Goal: Find specific page/section: Find specific page/section

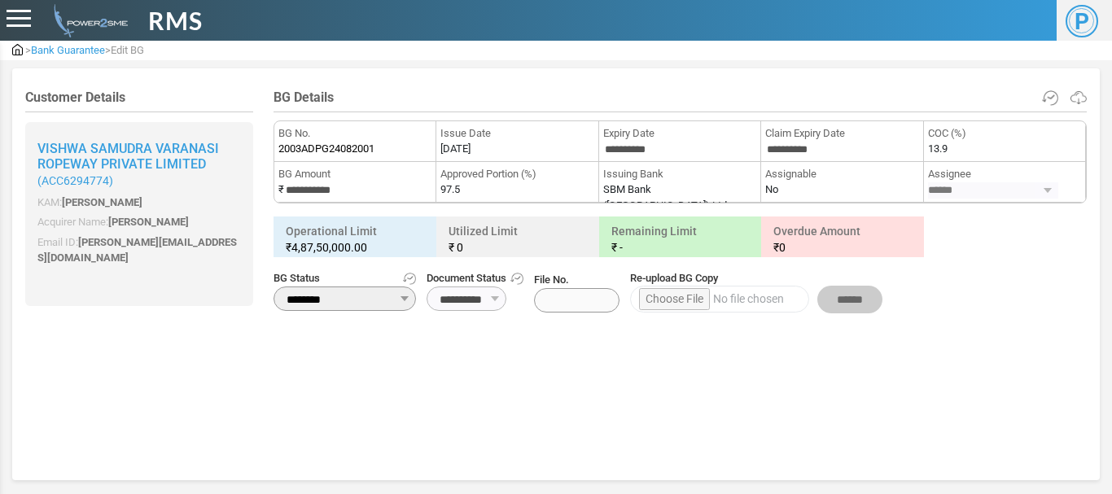
click at [25, 15] on div at bounding box center [19, 19] width 24 height 18
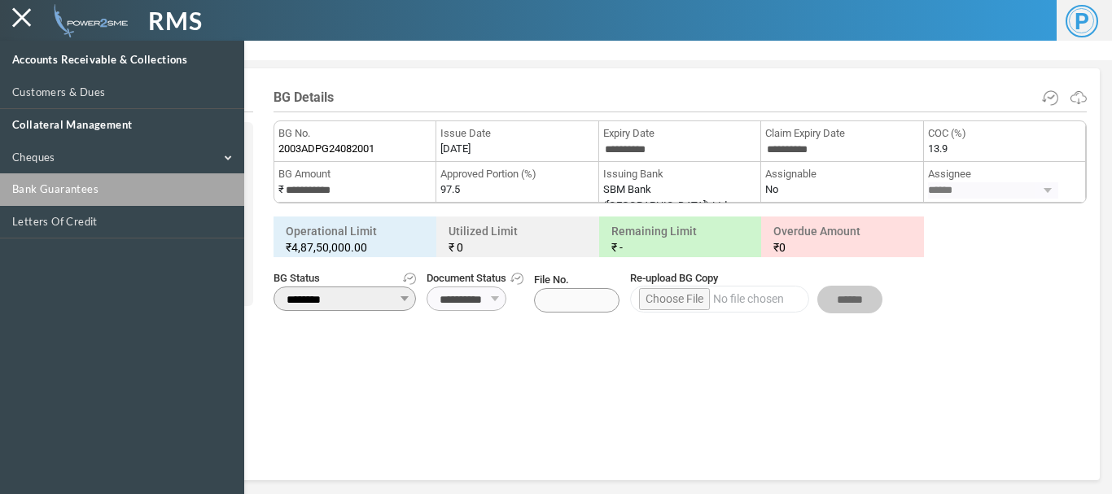
click at [56, 202] on link "Bank Guarantees" at bounding box center [122, 189] width 244 height 33
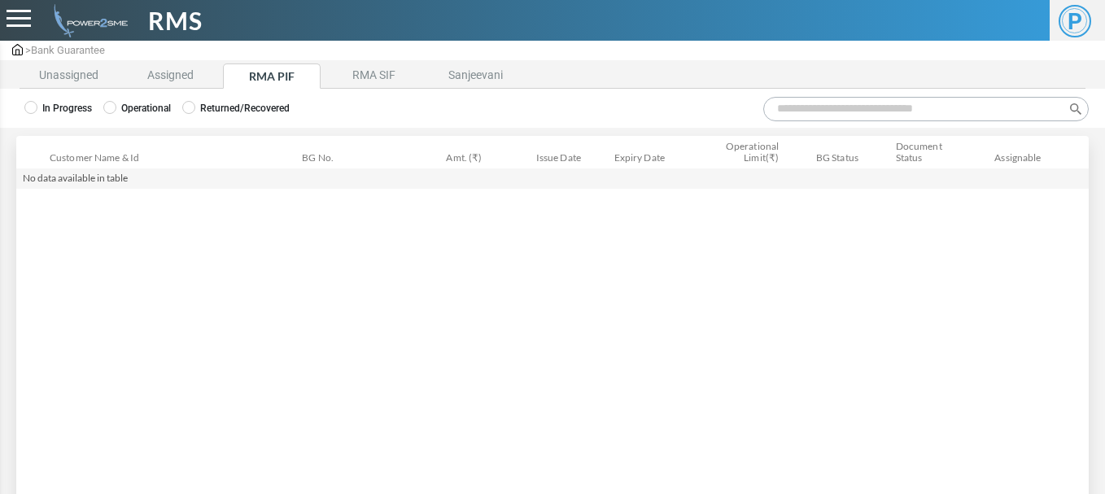
click at [129, 108] on label "Operational" at bounding box center [137, 108] width 68 height 15
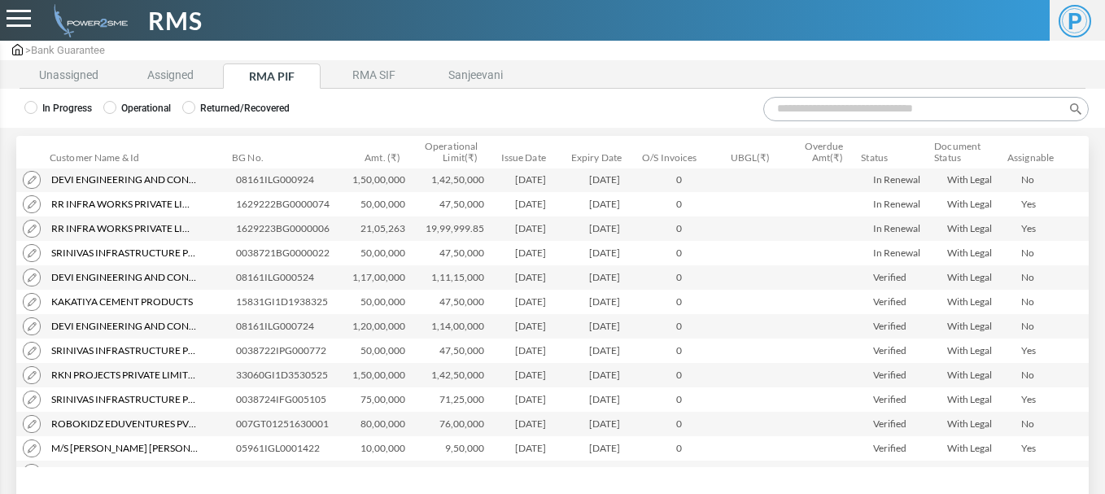
click at [800, 111] on input "Search:" at bounding box center [926, 109] width 326 height 24
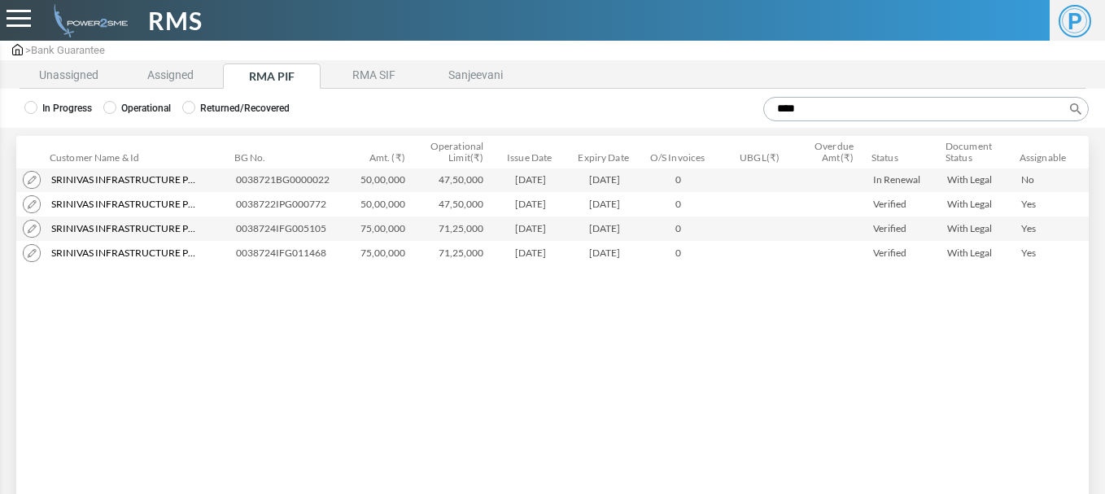
type input "****"
click at [33, 182] on img at bounding box center [32, 180] width 18 height 18
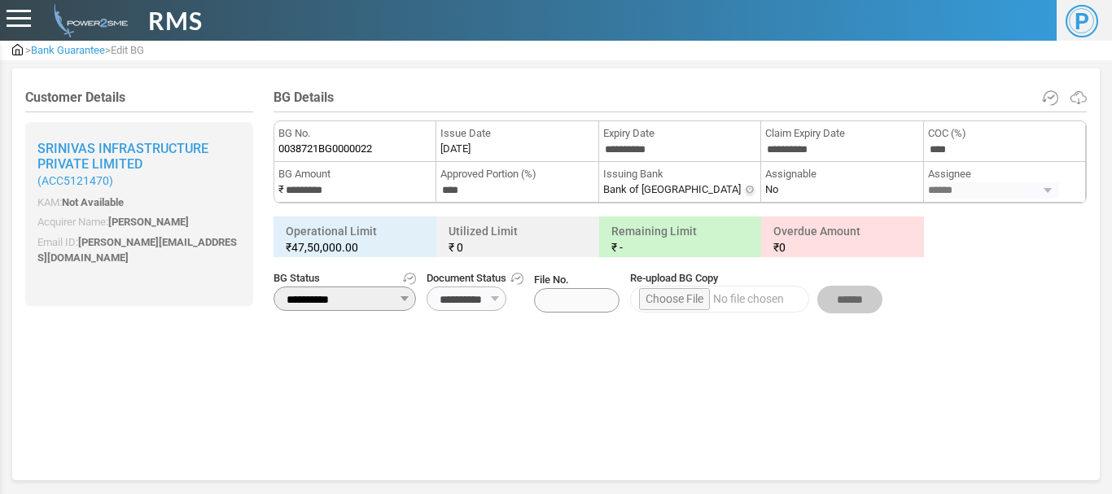
click at [544, 270] on ul "**********" at bounding box center [679, 292] width 813 height 44
drag, startPoint x: 611, startPoint y: 186, endPoint x: 626, endPoint y: 78, distance: 108.4
click at [626, 78] on div "Customer Details Srinivas Infrastructure Private Limited ( ACC5121470 ) KAM: No…" at bounding box center [555, 274] width 1087 height 412
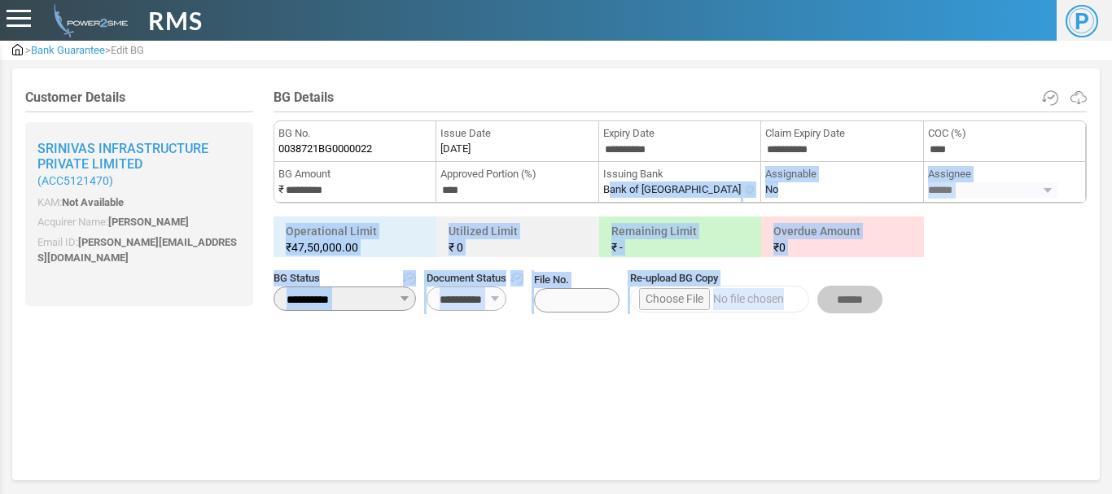
click at [583, 66] on div "> Bank Guarantee > Edit BG Customer Details Srinivas Infrastructure Private Lim…" at bounding box center [556, 240] width 1112 height 480
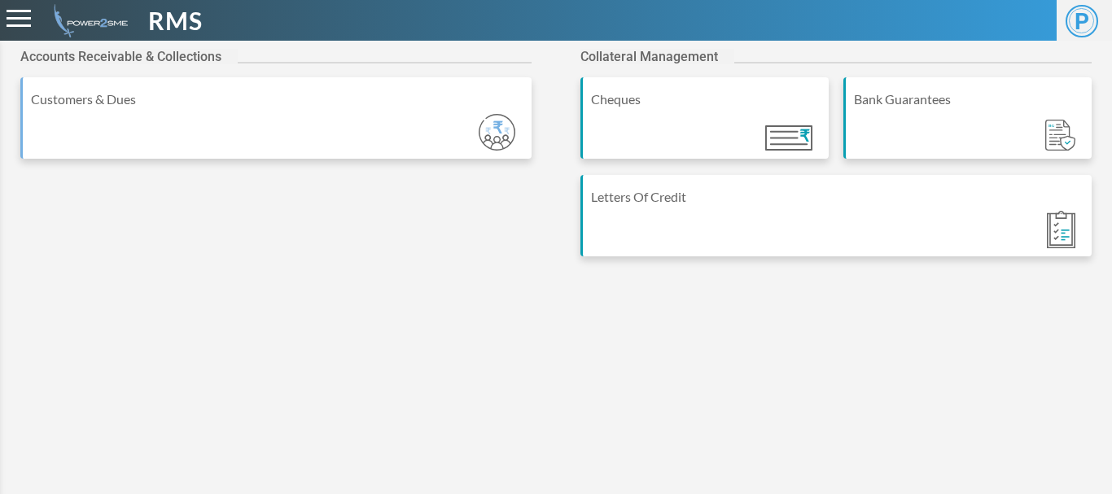
click at [11, 20] on div at bounding box center [19, 19] width 24 height 18
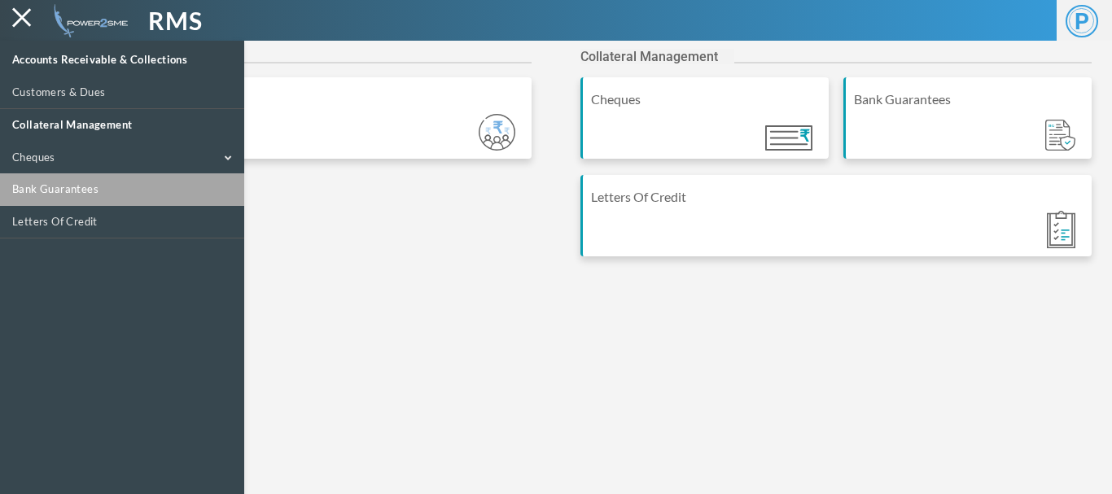
click at [54, 184] on link "Bank Guarantees" at bounding box center [122, 189] width 244 height 33
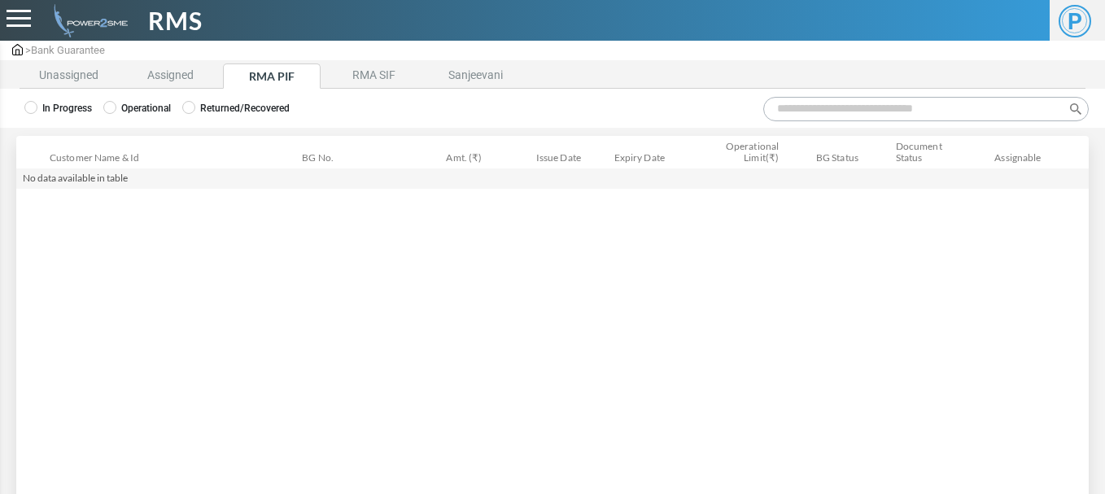
click at [162, 104] on label "Operational" at bounding box center [137, 108] width 68 height 15
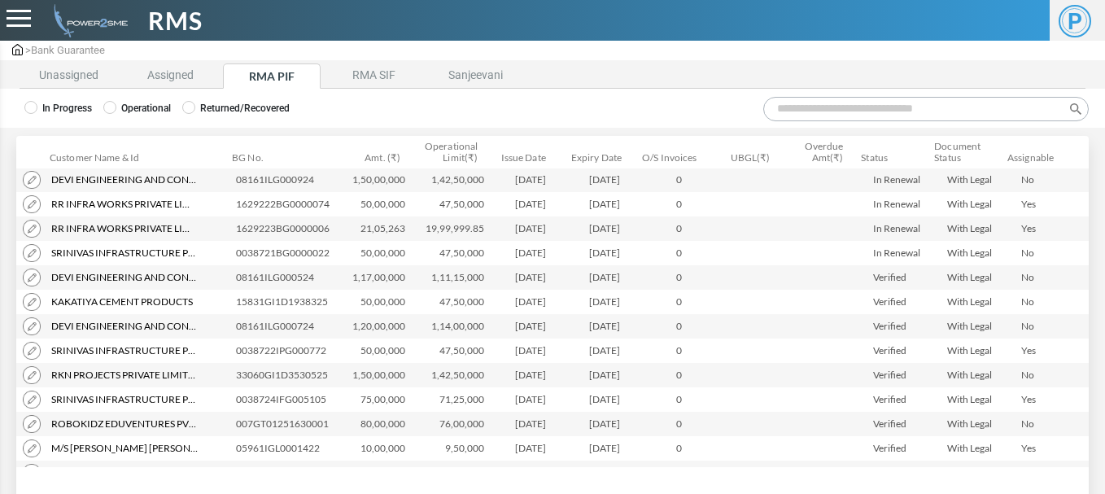
click at [778, 110] on input "Search:" at bounding box center [926, 109] width 326 height 24
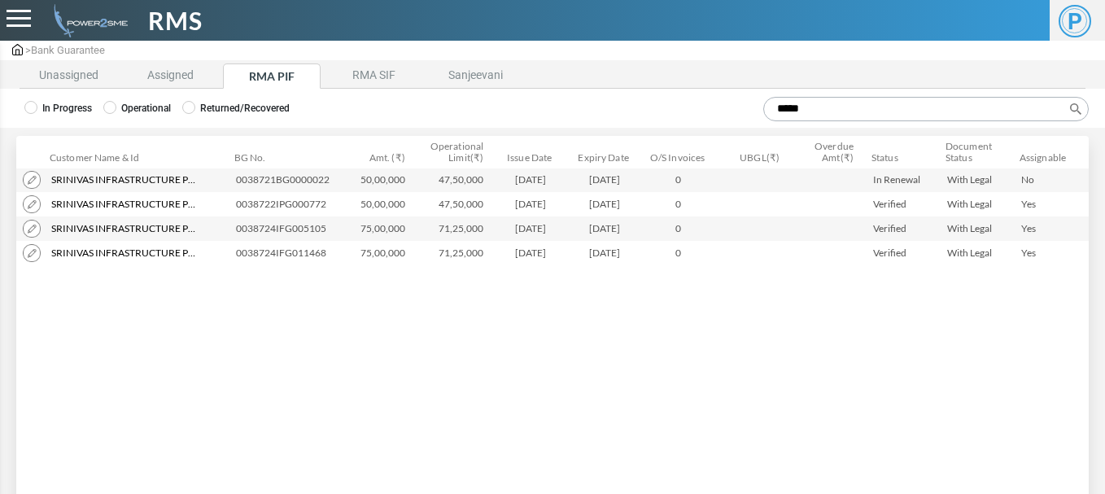
type input "*****"
click at [33, 203] on img at bounding box center [32, 204] width 18 height 18
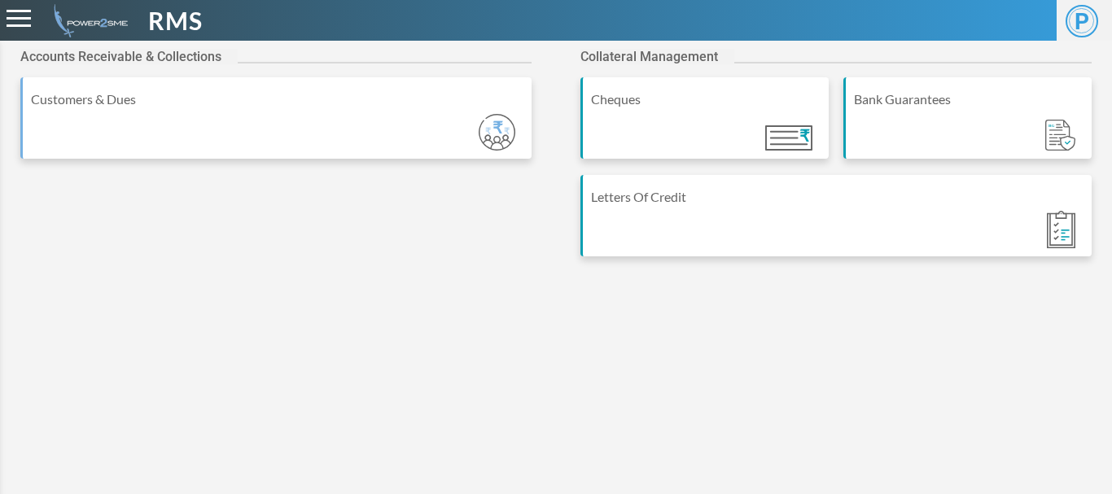
click at [23, 19] on span at bounding box center [19, 18] width 24 height 2
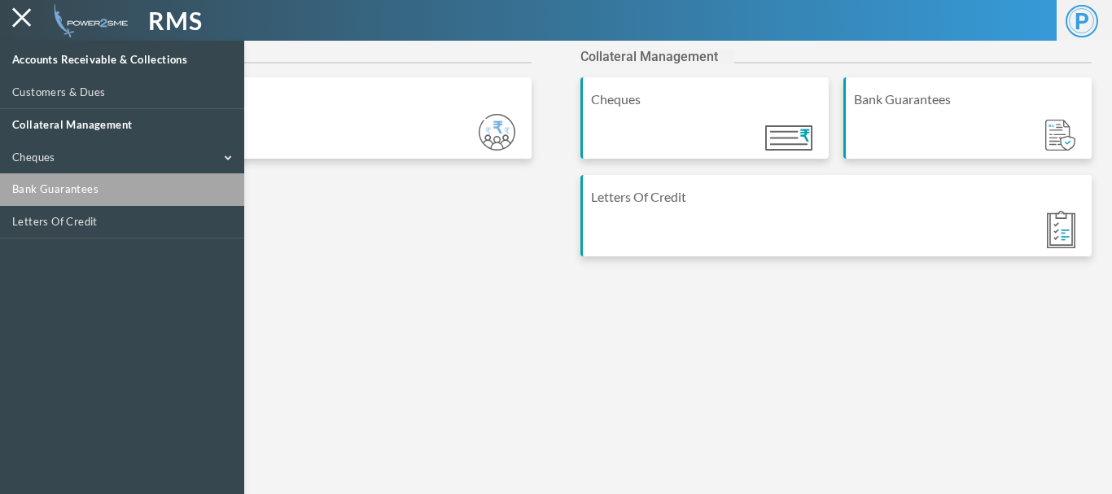
click at [40, 187] on link "Bank Guarantees" at bounding box center [122, 189] width 244 height 33
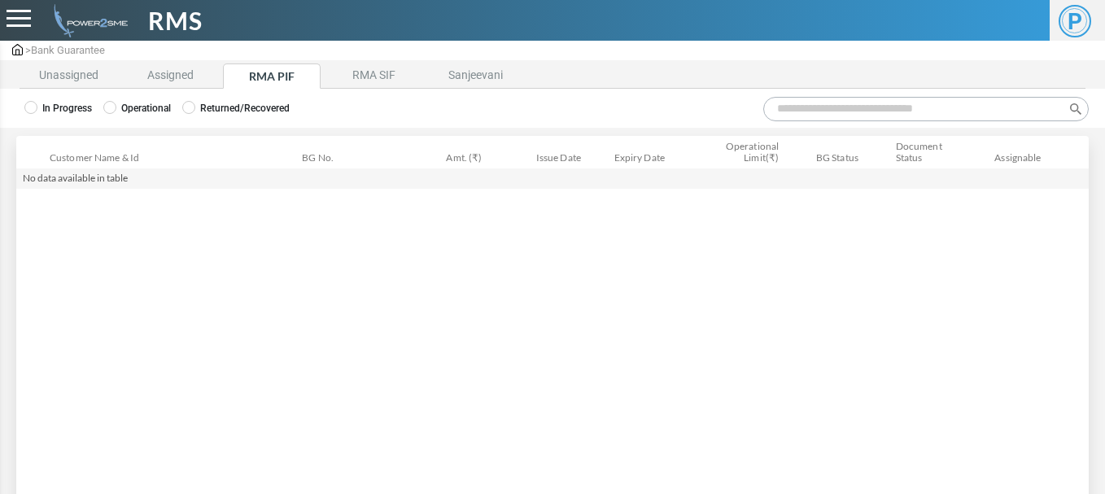
click at [161, 107] on label "Operational" at bounding box center [137, 108] width 68 height 15
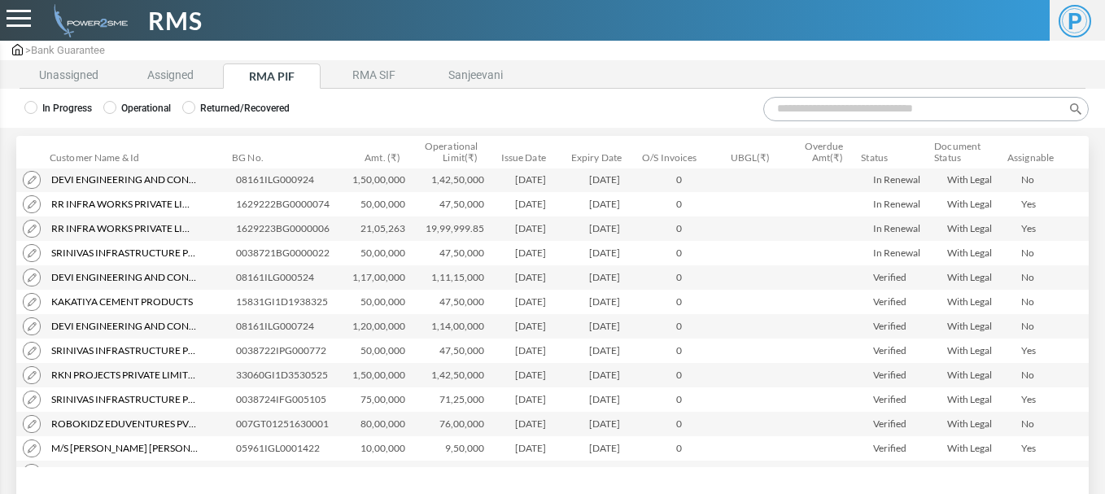
click at [803, 103] on input "Search:" at bounding box center [926, 109] width 326 height 24
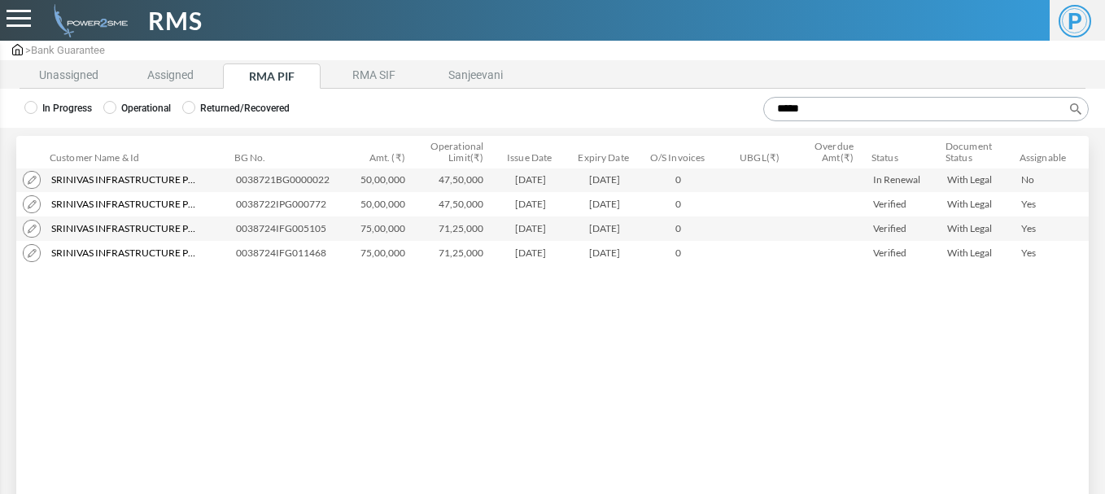
type input "*****"
click at [31, 228] on img at bounding box center [32, 229] width 18 height 18
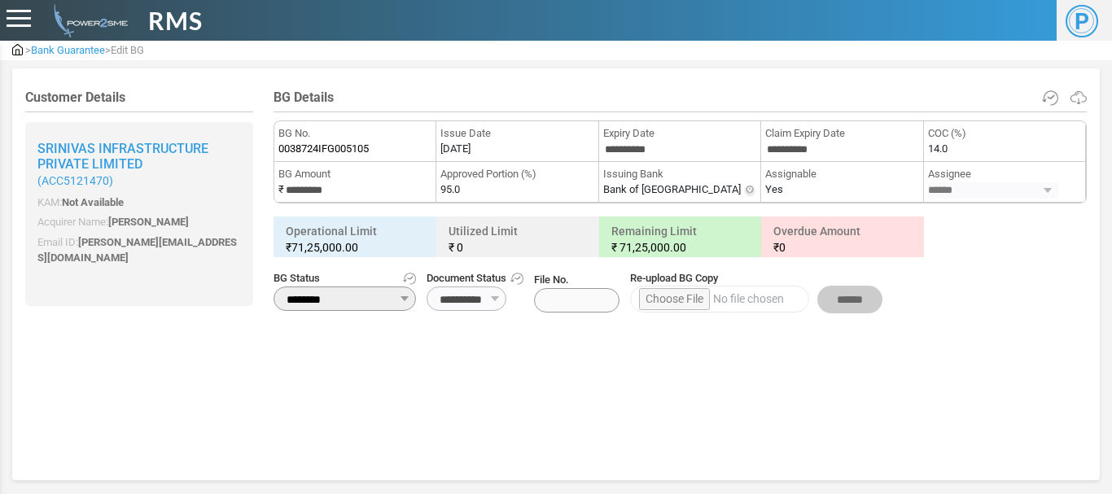
click at [670, 383] on div "Customer Details Srinivas Infrastructure Private Limited ( ACC5121470 ) KAM: No…" at bounding box center [555, 272] width 1061 height 364
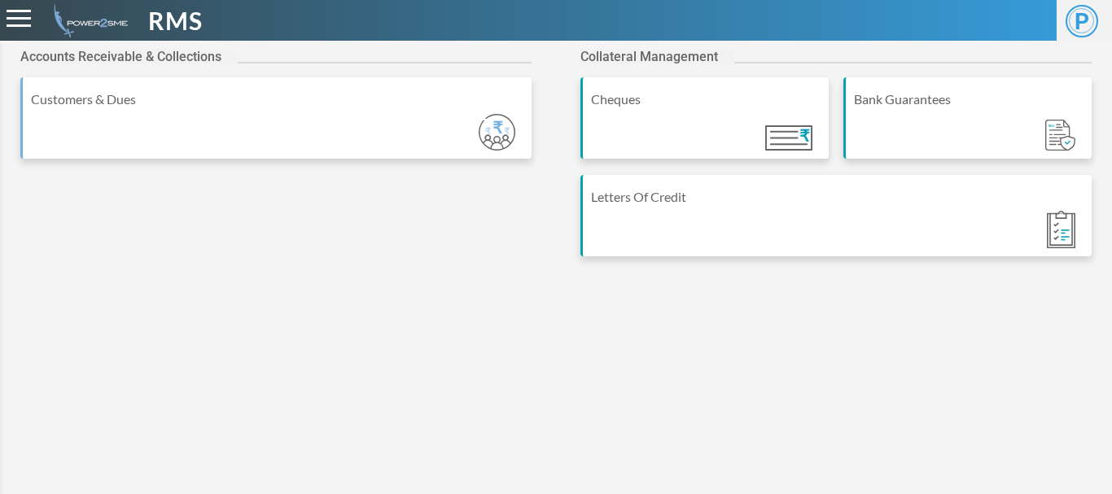
click at [20, 14] on div at bounding box center [19, 19] width 24 height 18
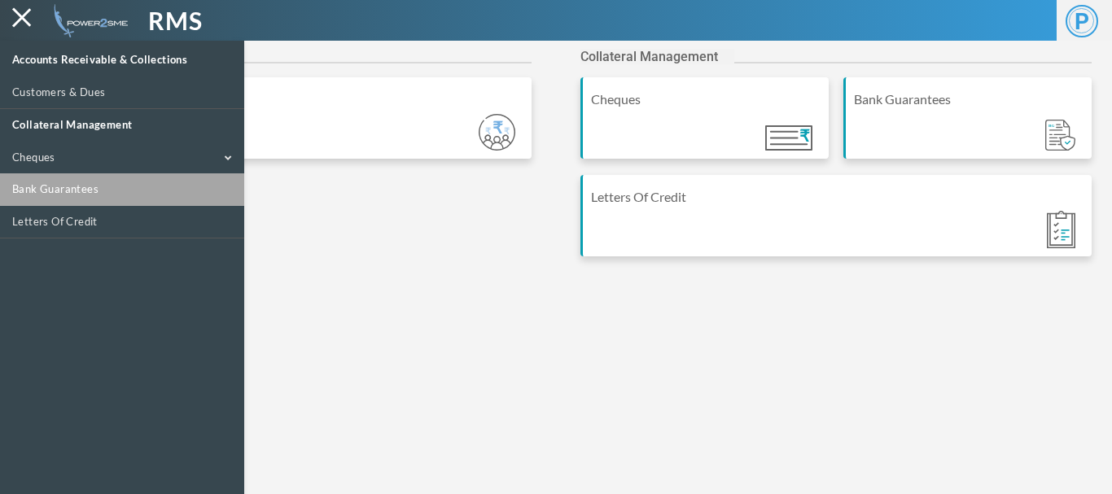
click at [30, 183] on link "Bank Guarantees" at bounding box center [122, 189] width 244 height 33
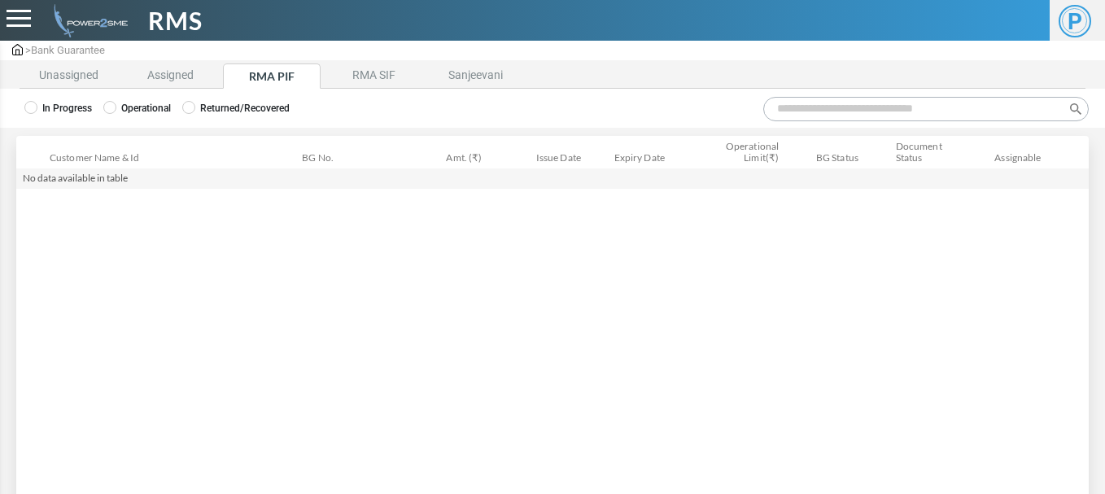
click at [128, 112] on label "Operational" at bounding box center [137, 108] width 68 height 15
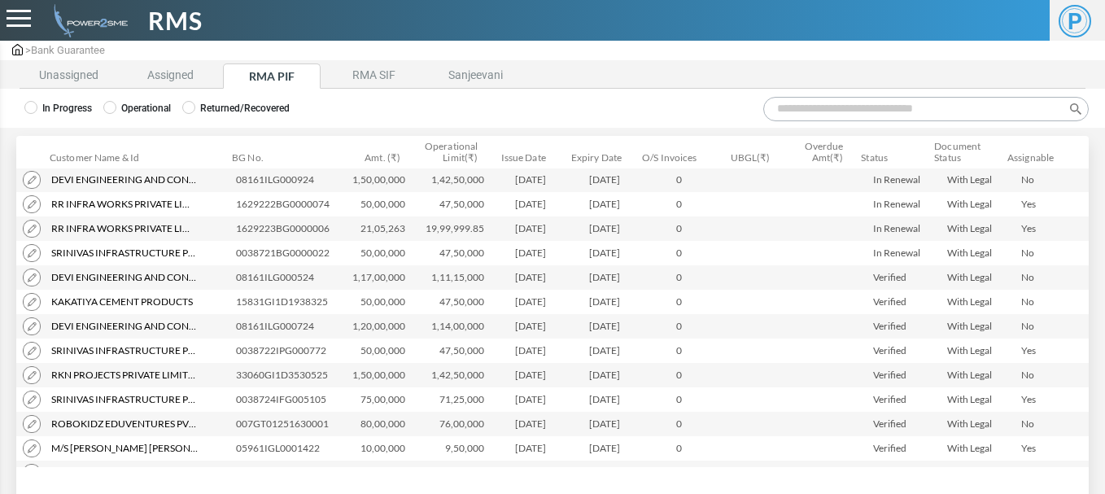
click at [809, 105] on input "Search:" at bounding box center [926, 109] width 326 height 24
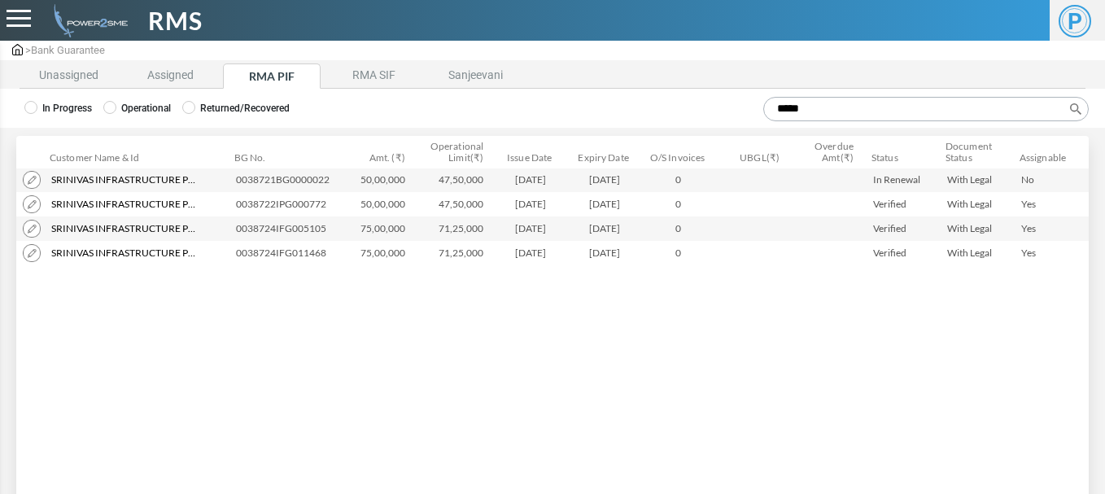
type input "*****"
click at [33, 256] on img at bounding box center [32, 253] width 18 height 18
